Goal: Task Accomplishment & Management: Complete application form

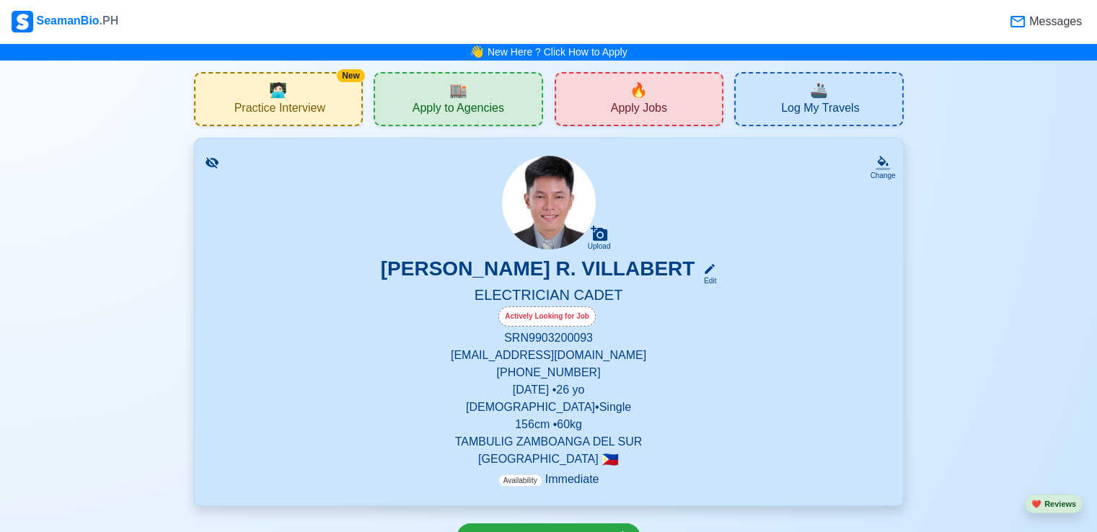
click at [445, 86] on div "🏬 Apply to Agencies" at bounding box center [457, 99] width 169 height 54
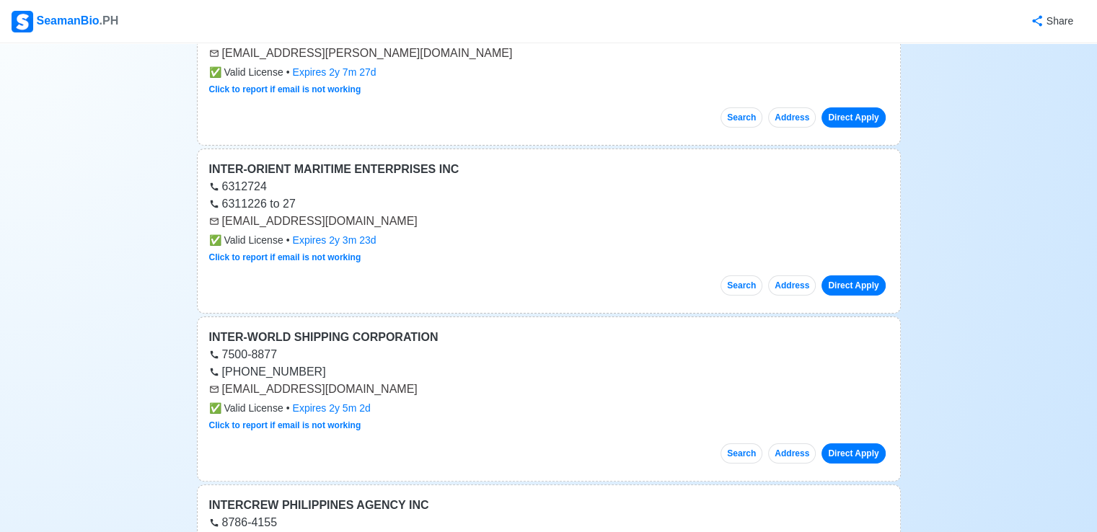
scroll to position [216, 0]
click at [857, 282] on link "Direct Apply" at bounding box center [852, 285] width 63 height 20
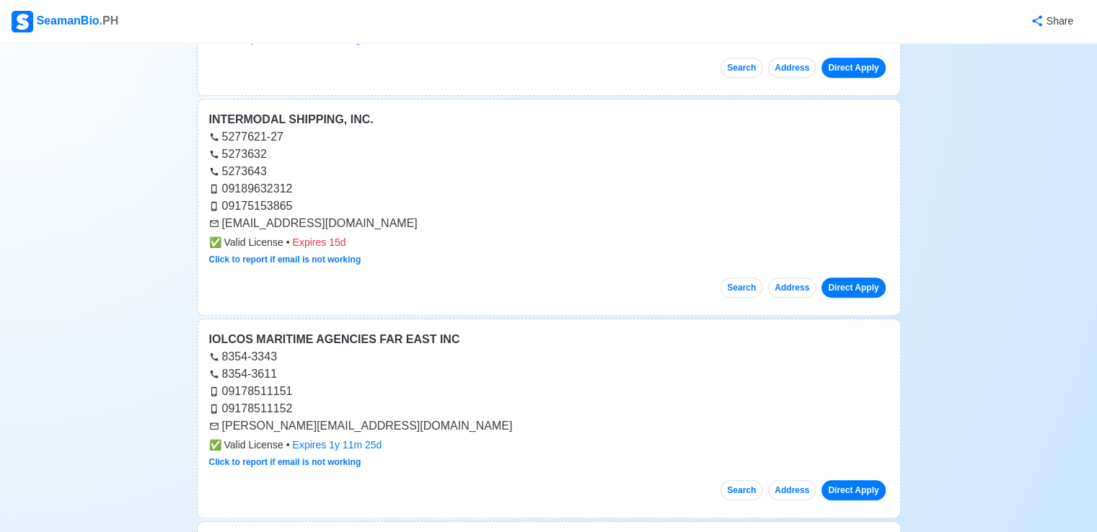
scroll to position [865, 0]
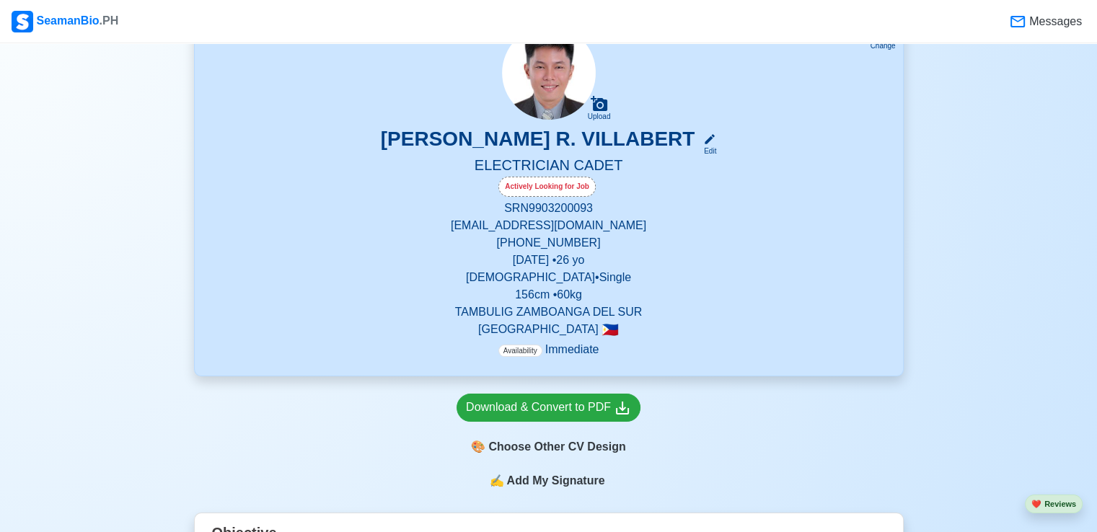
scroll to position [144, 0]
